Goal: Use online tool/utility: Use online tool/utility

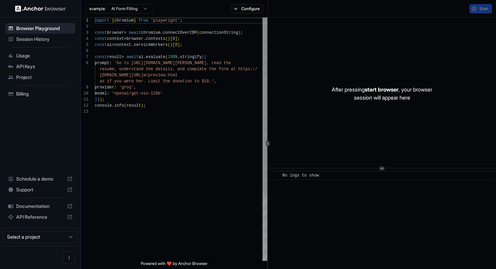
scroll to position [43, 0]
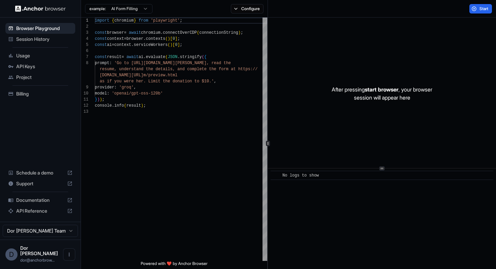
click at [121, 9] on html "Browser Playground Session History Usage API Keys Project Billing Schedule a de…" at bounding box center [248, 134] width 496 height 269
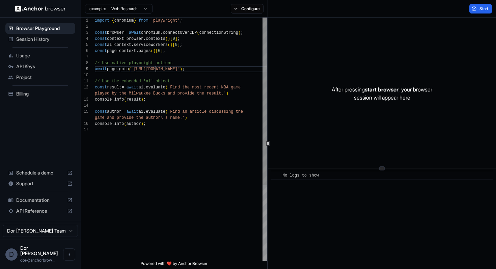
scroll to position [49, 0]
drag, startPoint x: 155, startPoint y: 69, endPoint x: 210, endPoint y: 70, distance: 55.0
click at [210, 70] on div "import { chromium } from 'playwright' ; const browser = await chromium . connec…" at bounding box center [181, 194] width 173 height 353
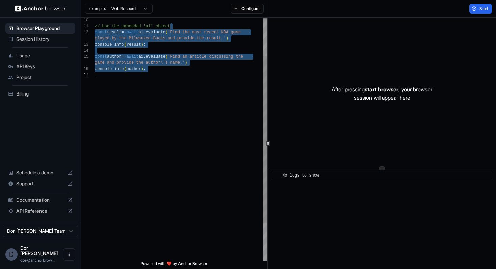
drag, startPoint x: 189, startPoint y: 78, endPoint x: 180, endPoint y: 269, distance: 190.7
click at [180, 269] on div "// Use the embedded 'ai' object const result = await ai . evaluate ( 'Find the …" at bounding box center [181, 139] width 173 height 353
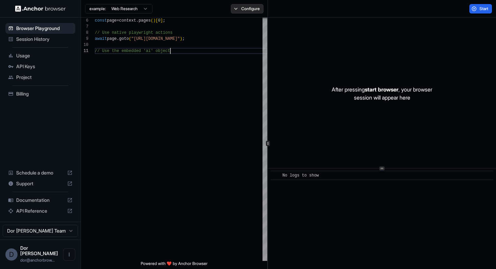
click at [233, 4] on button "Configure" at bounding box center [247, 8] width 33 height 9
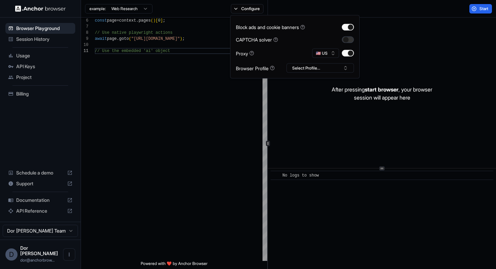
click at [351, 41] on button "button" at bounding box center [348, 39] width 12 height 7
click at [405, 9] on div "Start" at bounding box center [382, 9] width 229 height 18
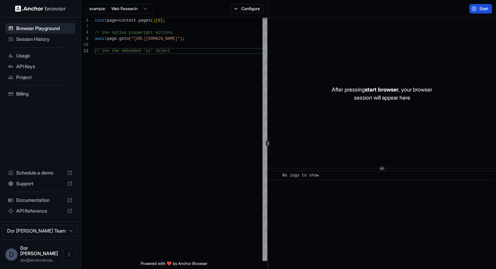
click at [485, 11] on span "Start" at bounding box center [484, 8] width 9 height 5
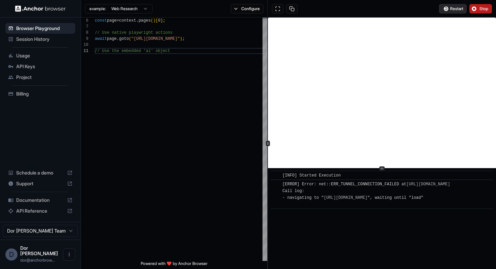
click at [454, 10] on span "Restart" at bounding box center [456, 8] width 13 height 5
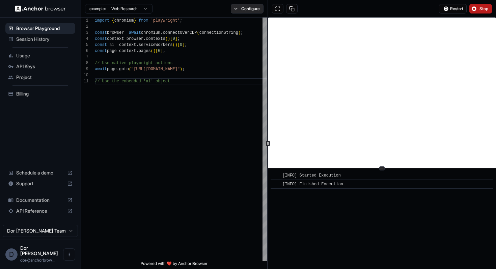
click at [249, 8] on button "Configure" at bounding box center [247, 8] width 33 height 9
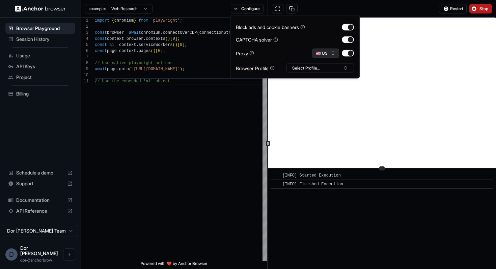
click at [329, 51] on button "🇺🇸 US" at bounding box center [325, 53] width 27 height 9
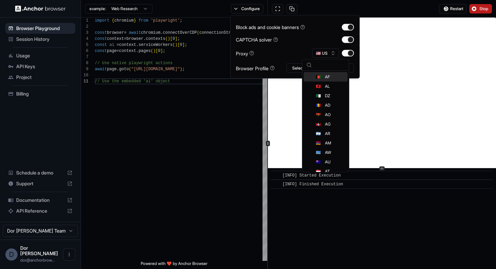
click at [388, 5] on div "Restart Stop" at bounding box center [382, 9] width 229 height 18
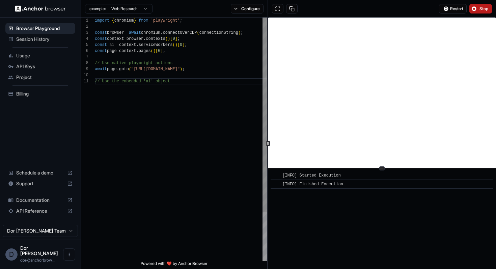
scroll to position [49, 0]
drag, startPoint x: 191, startPoint y: 69, endPoint x: 136, endPoint y: 68, distance: 55.4
click at [136, 68] on div "// Use the embedded 'ai' object const page = context . pages ( ) [ 0 ] ; // Use…" at bounding box center [181, 170] width 173 height 304
drag, startPoint x: 208, startPoint y: 69, endPoint x: 137, endPoint y: 70, distance: 71.3
click at [137, 70] on div "// Use the embedded 'ai' object const page = context . pages ( ) [ 0 ] ; // Use…" at bounding box center [181, 170] width 173 height 304
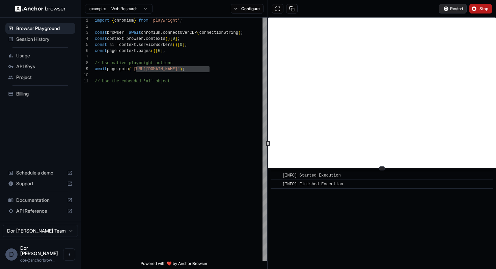
click at [453, 6] on span "Restart" at bounding box center [456, 8] width 13 height 5
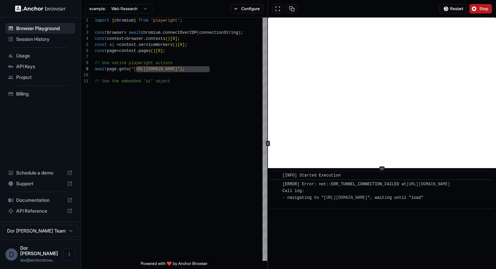
click at [362, 8] on div "Restart Stop" at bounding box center [382, 9] width 229 height 18
click at [163, 69] on div "// Use the embedded 'ai' object const page = context . pages ( ) [ 0 ] ; // Use…" at bounding box center [181, 170] width 173 height 304
click at [456, 10] on span "Restart" at bounding box center [456, 8] width 13 height 5
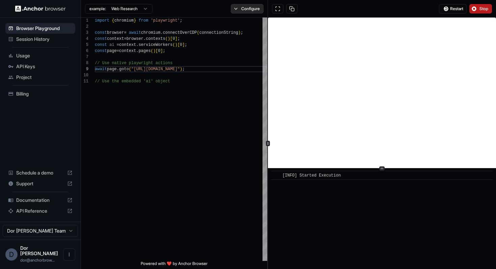
click at [251, 11] on button "Configure" at bounding box center [247, 8] width 33 height 9
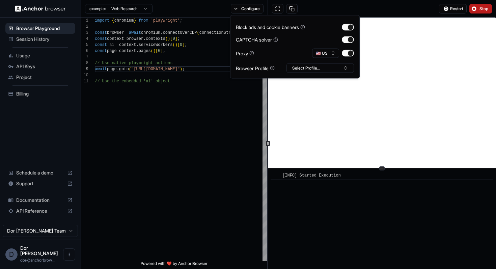
click at [345, 4] on div "Restart Stop" at bounding box center [382, 9] width 229 height 18
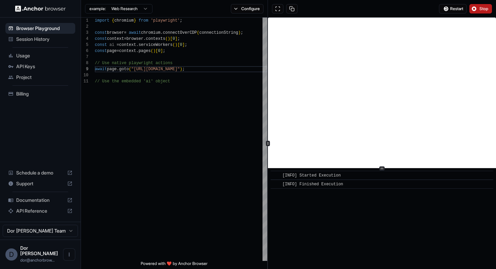
click at [483, 8] on span "Stop" at bounding box center [484, 8] width 9 height 5
click at [221, 69] on div "// Use the embedded 'ai' object const page = context . pages ( ) [ 0 ] ; // Use…" at bounding box center [181, 170] width 173 height 304
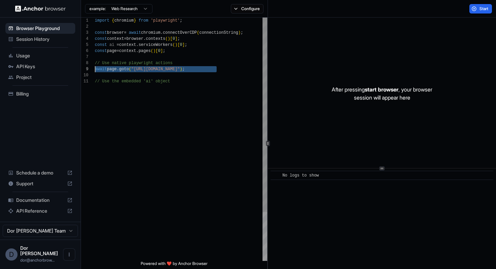
type textarea "**********"
click at [225, 140] on div "// Use the embedded 'ai' object const page = context . pages ( ) [ 0 ] ; // Use…" at bounding box center [181, 170] width 173 height 304
